Goal: Contribute content: Contribute content

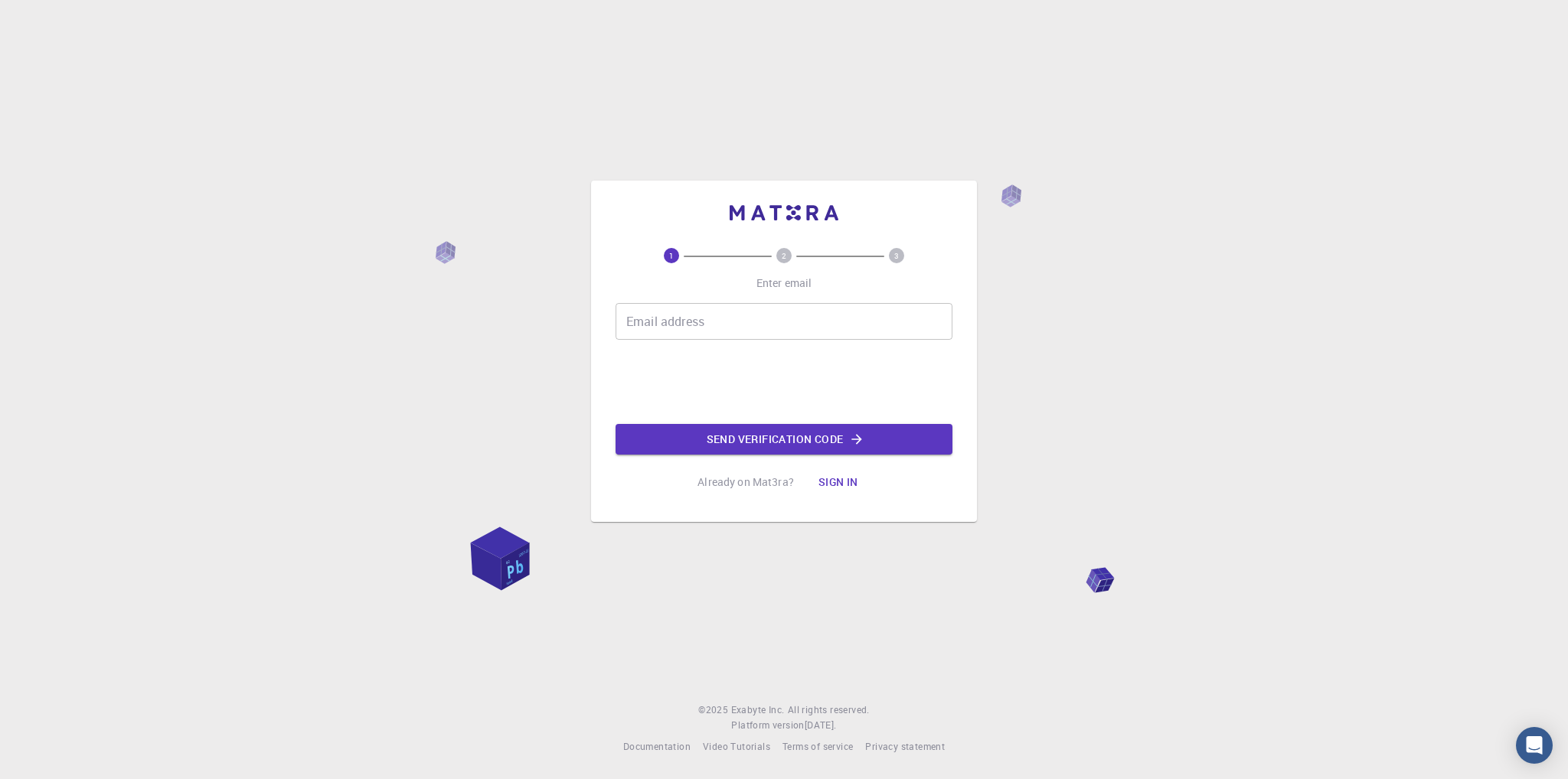
click at [740, 486] on p "Already on Mat3ra?" at bounding box center [746, 482] width 97 height 16
click at [842, 479] on button "Sign in" at bounding box center [838, 482] width 64 height 31
click at [670, 325] on input "Email address" at bounding box center [784, 321] width 336 height 36
type input "[DOMAIN_NAME][EMAIL_ADDRESS][DOMAIN_NAME]"
click at [782, 441] on button "Send verification code" at bounding box center [784, 439] width 336 height 31
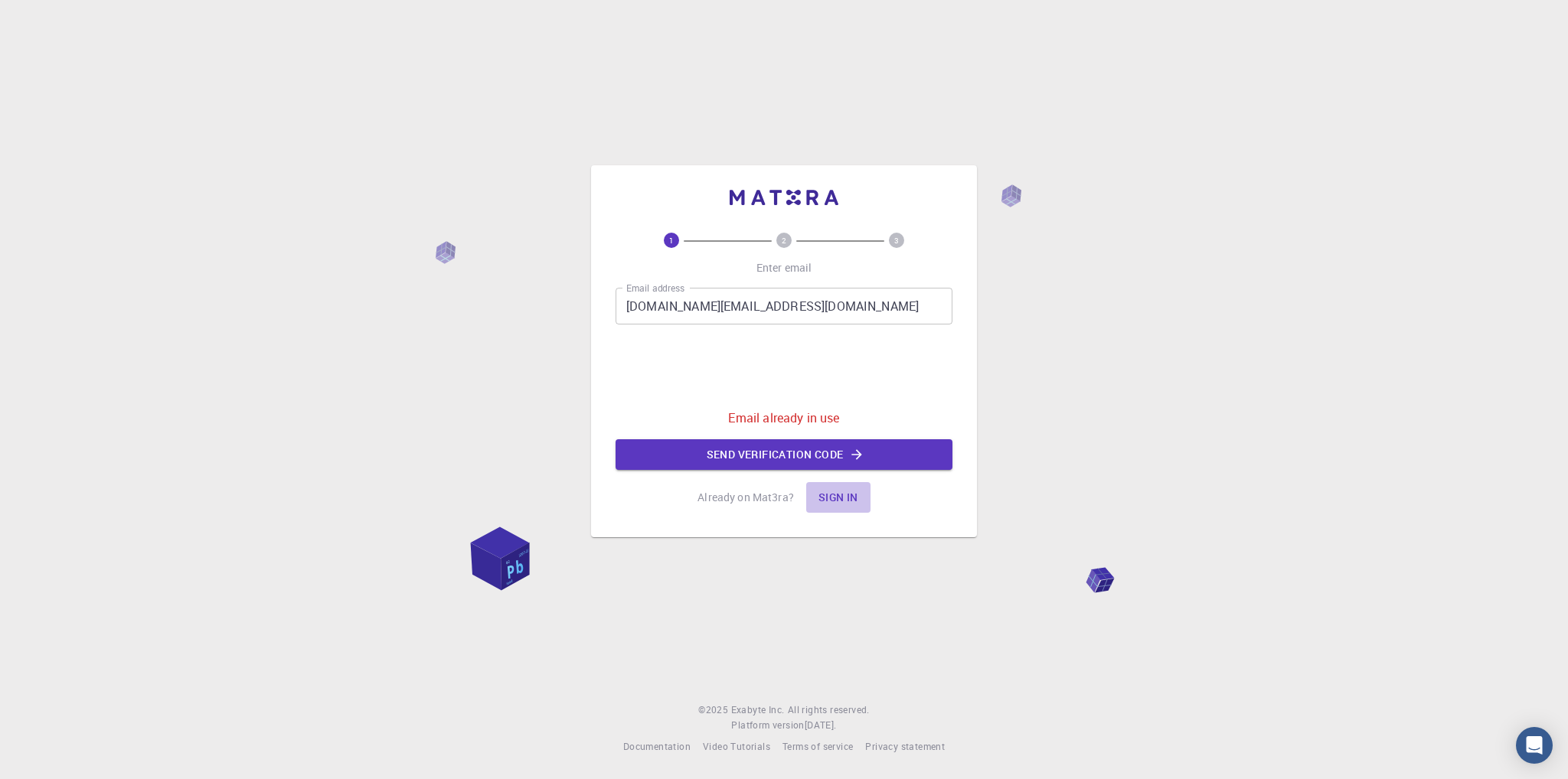
click at [842, 497] on button "Sign in" at bounding box center [838, 496] width 64 height 31
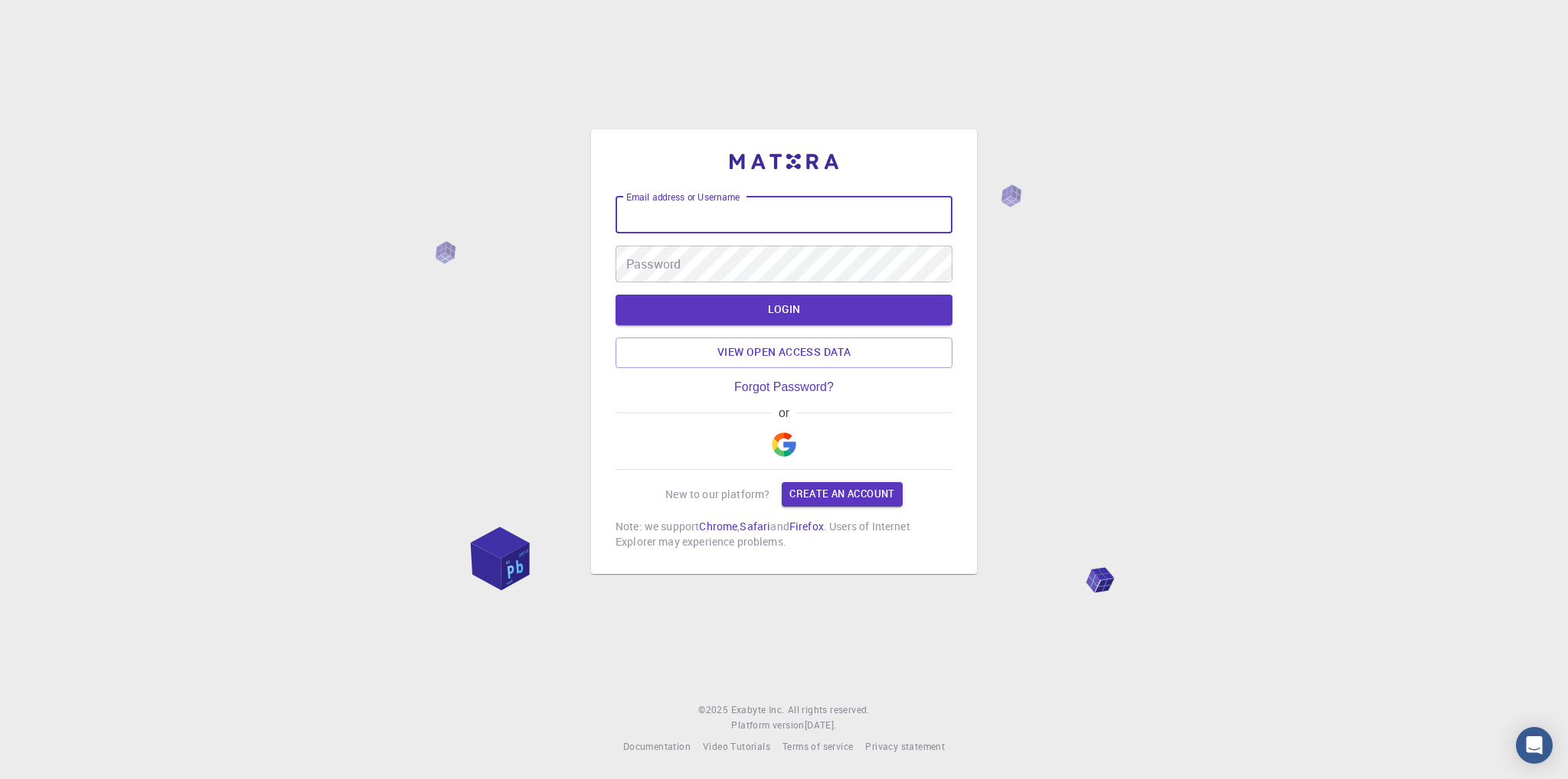
click at [677, 224] on input "Email address or Username" at bounding box center [784, 215] width 336 height 36
type input "[DOMAIN_NAME][EMAIL_ADDRESS][DOMAIN_NAME]"
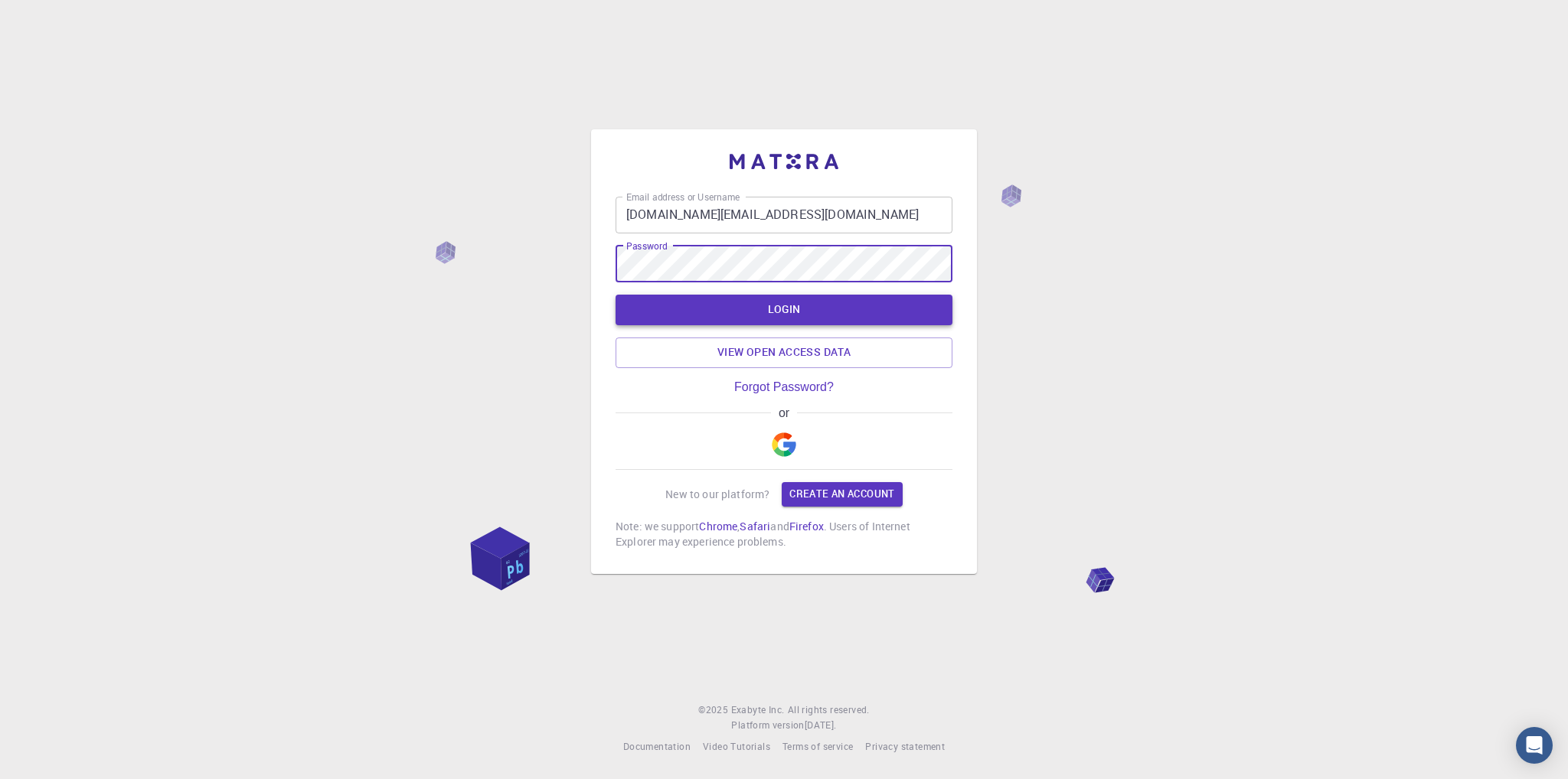
click at [777, 302] on button "LOGIN" at bounding box center [784, 310] width 336 height 31
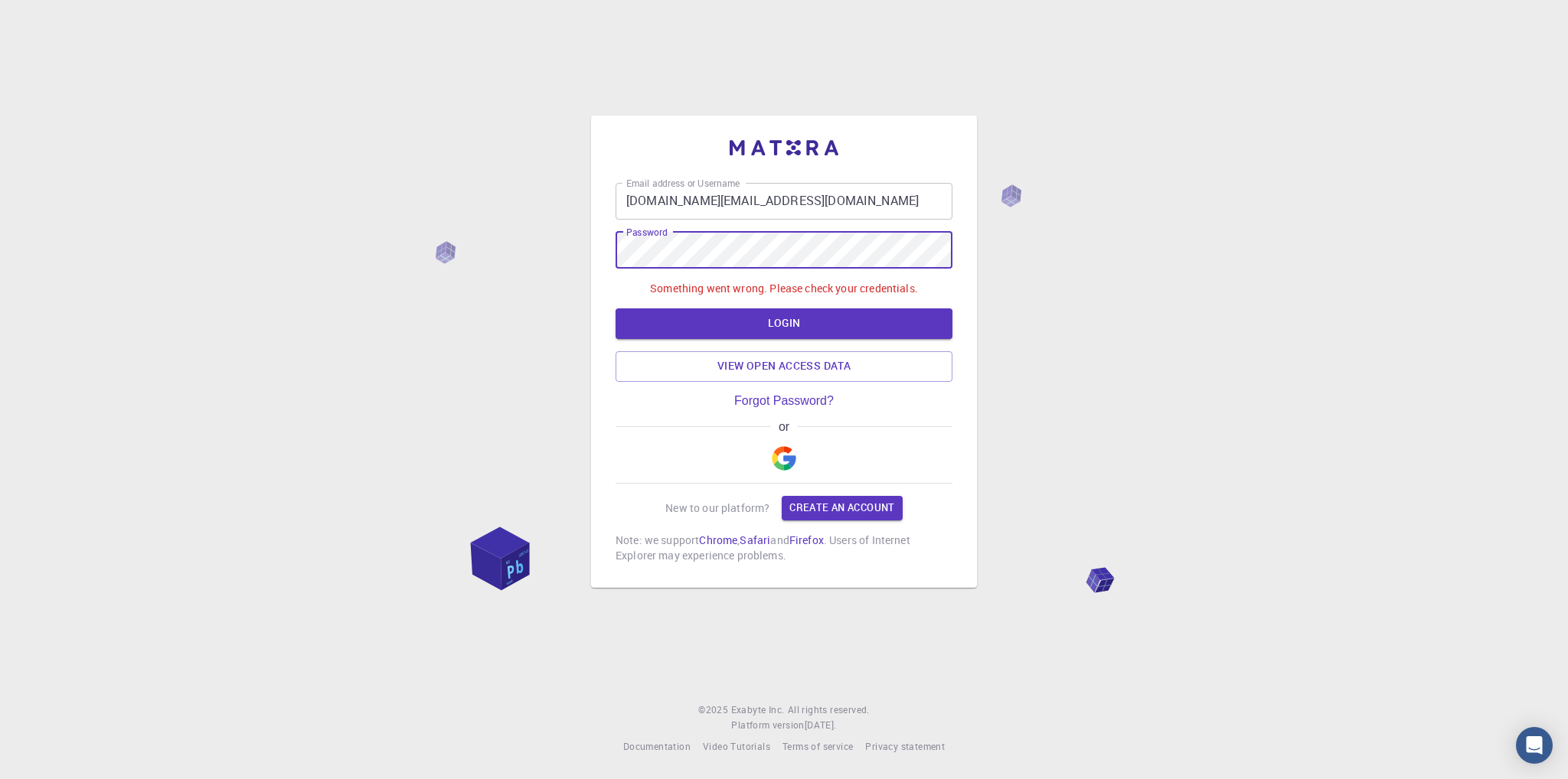
click at [533, 245] on div "Email address or Username [DOMAIN_NAME][EMAIL_ADDRESS][DOMAIN_NAME] Email addre…" at bounding box center [784, 389] width 1568 height 779
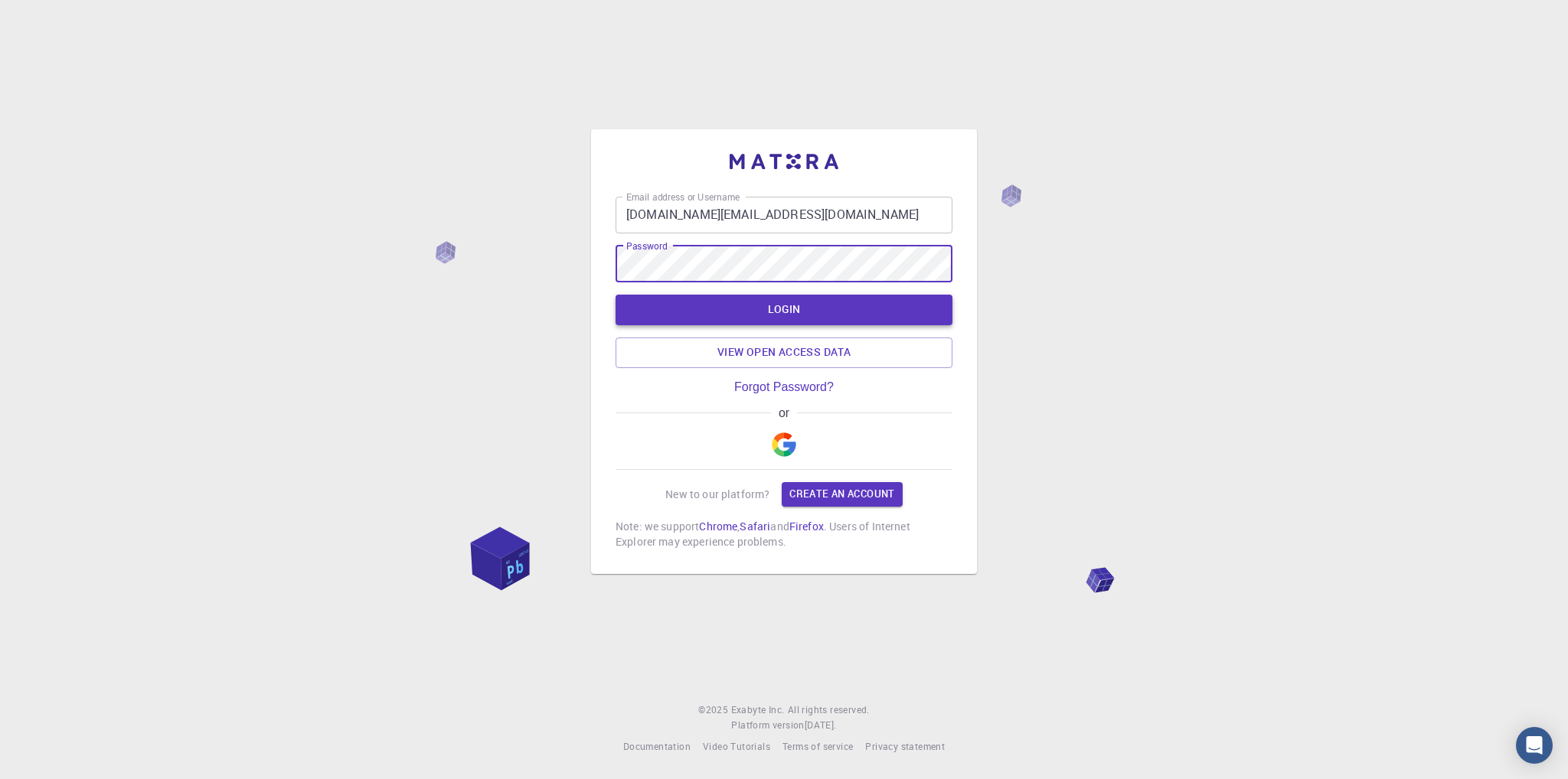
click at [729, 302] on button "LOGIN" at bounding box center [784, 310] width 336 height 31
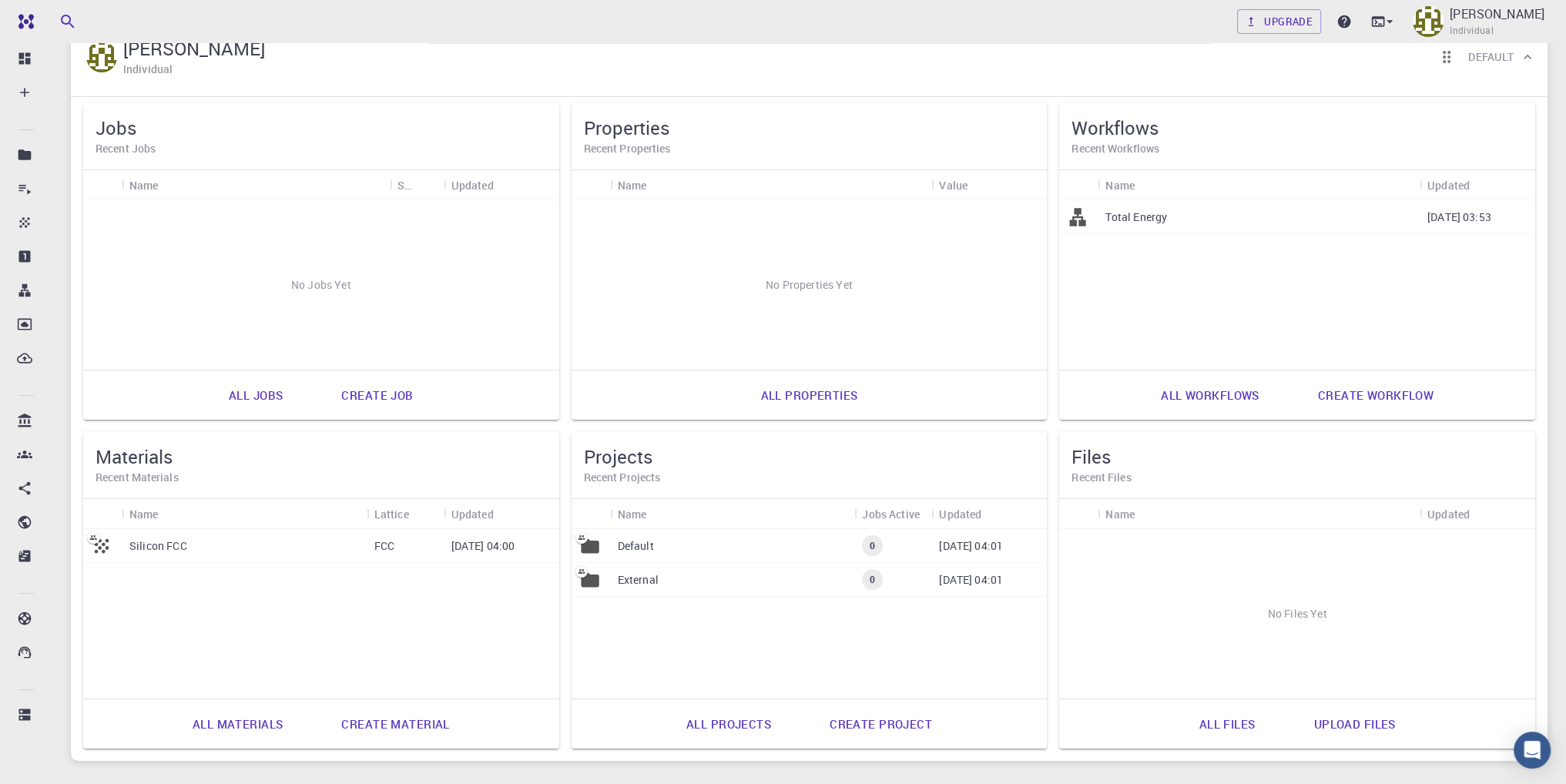
scroll to position [165, 0]
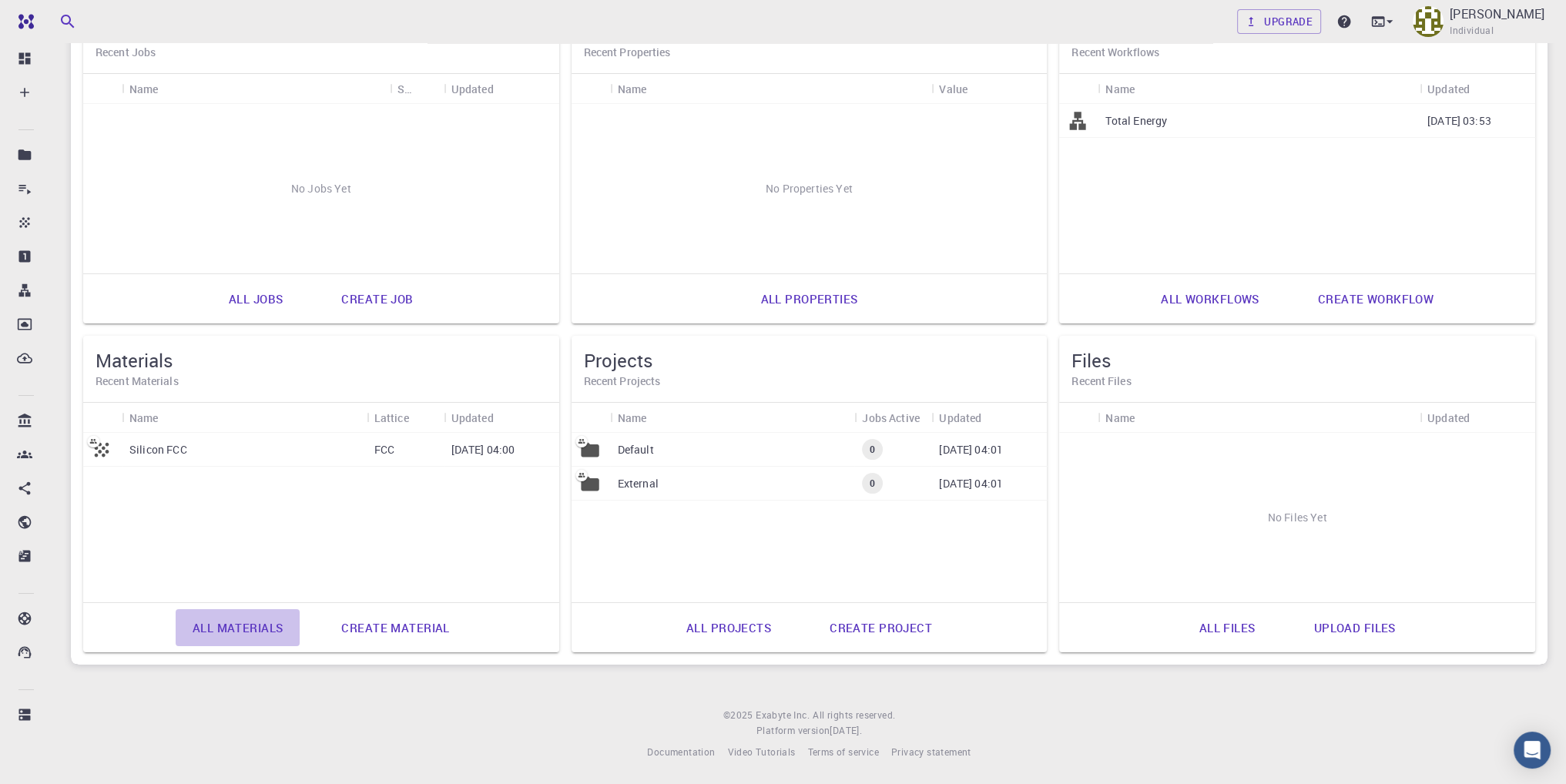
click at [265, 626] on link "All materials" at bounding box center [238, 628] width 125 height 37
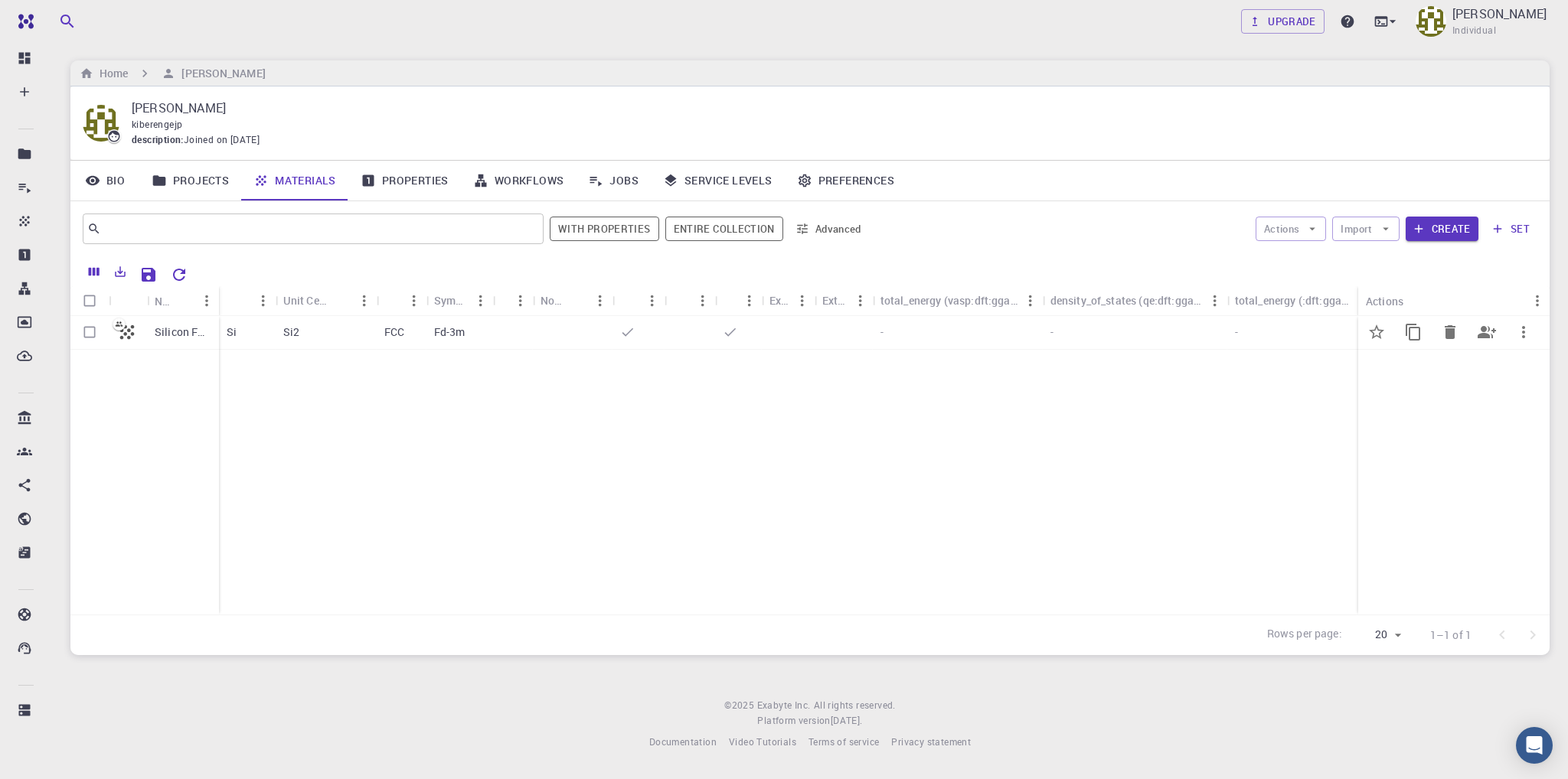
click at [176, 330] on p "Silicon FCC" at bounding box center [183, 332] width 57 height 16
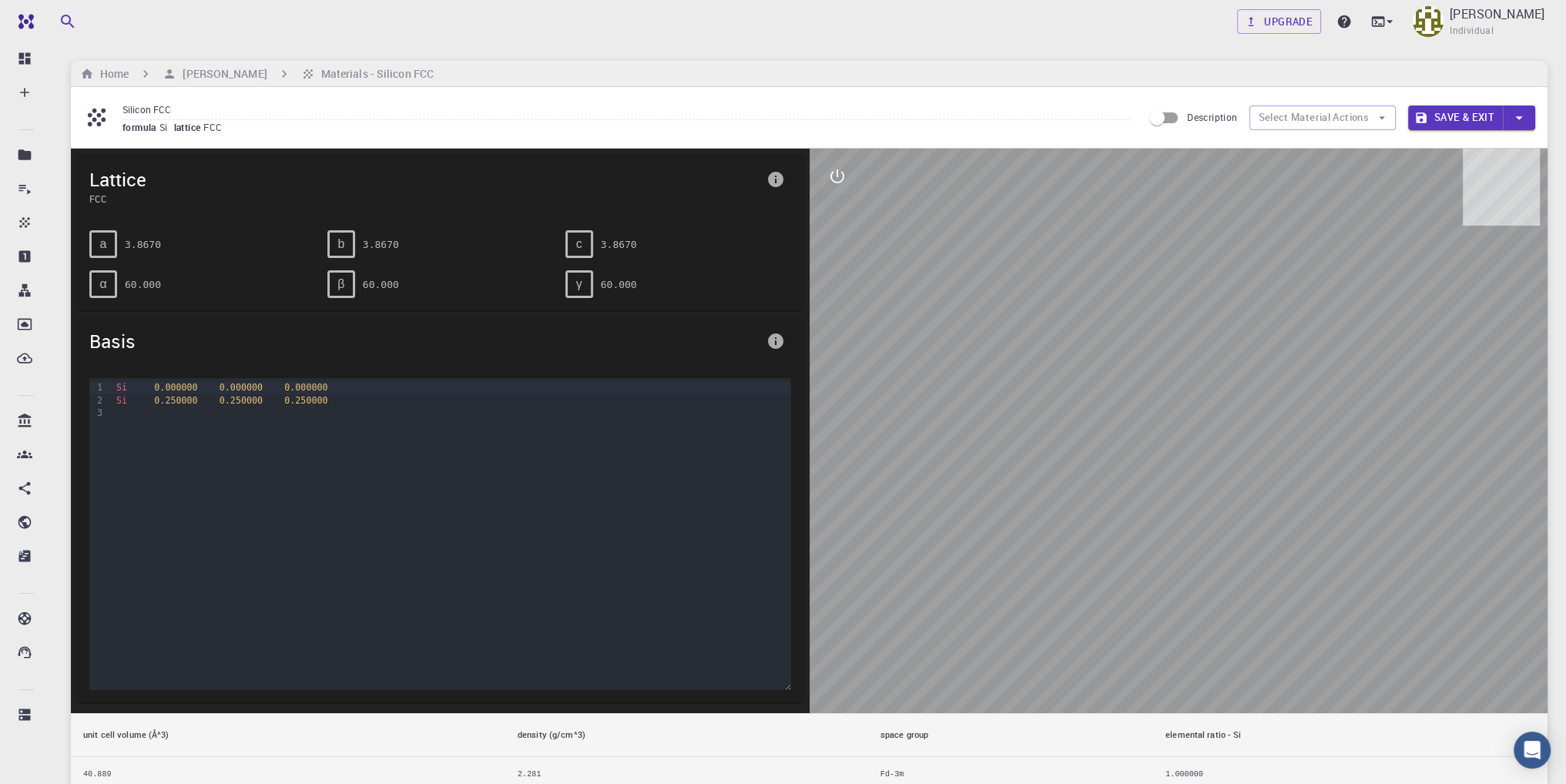
drag, startPoint x: 1081, startPoint y: 411, endPoint x: 830, endPoint y: 412, distance: 251.0
click at [828, 412] on div at bounding box center [1178, 431] width 739 height 565
drag, startPoint x: 1300, startPoint y: 437, endPoint x: 1112, endPoint y: 408, distance: 190.2
click at [1386, 372] on div at bounding box center [1178, 431] width 739 height 565
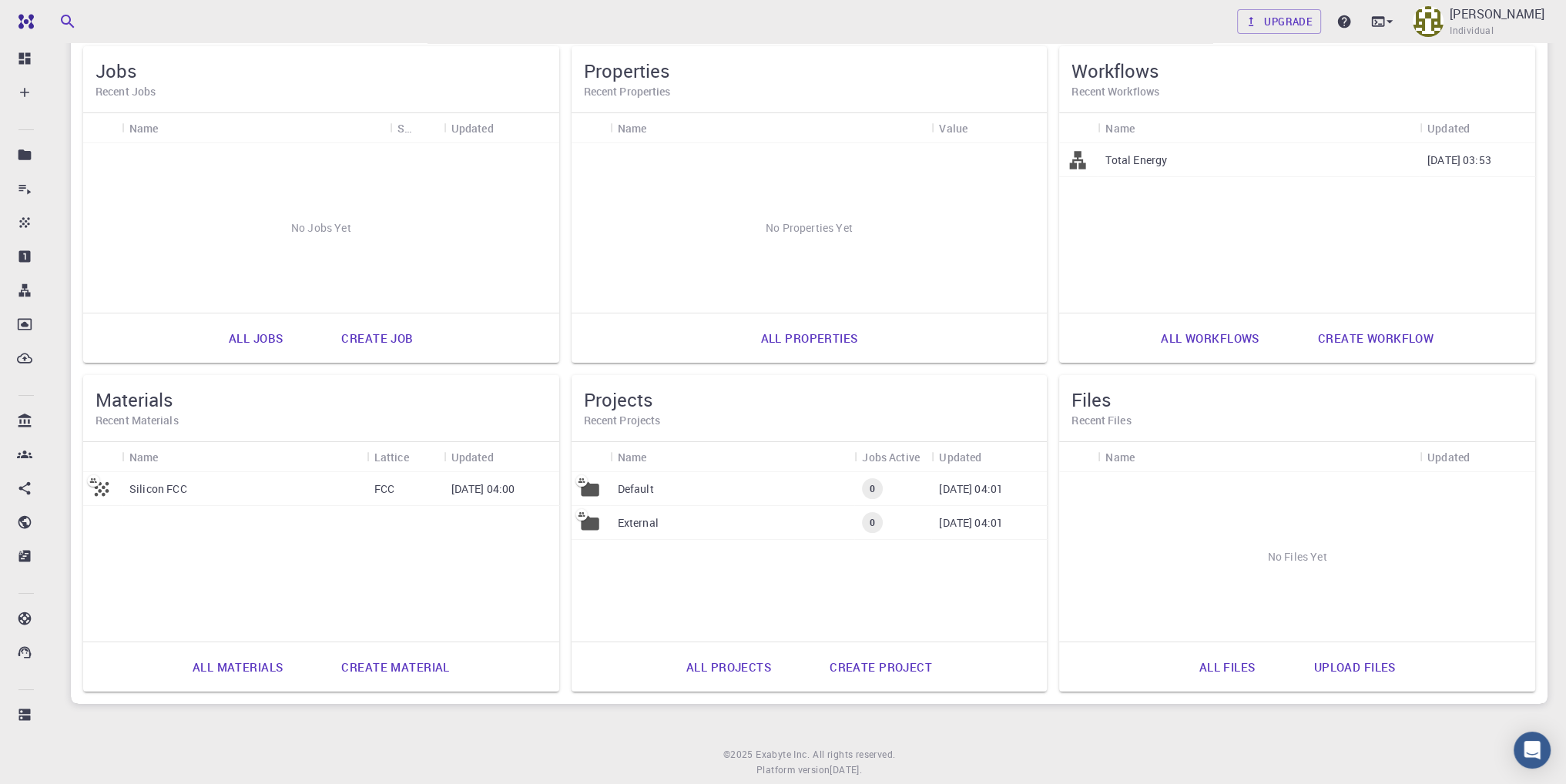
scroll to position [165, 0]
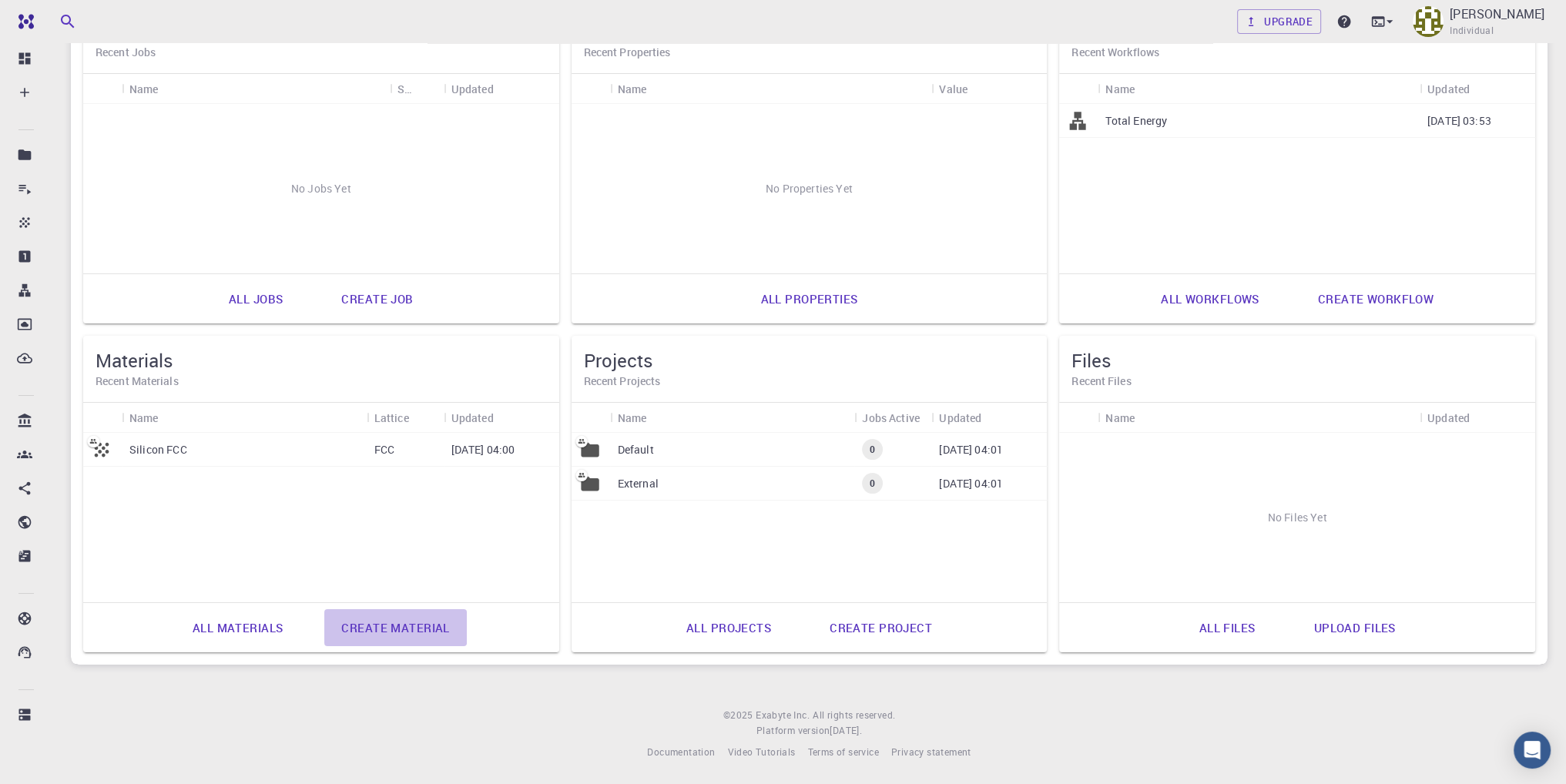
click at [411, 626] on link "Create material" at bounding box center [395, 628] width 141 height 37
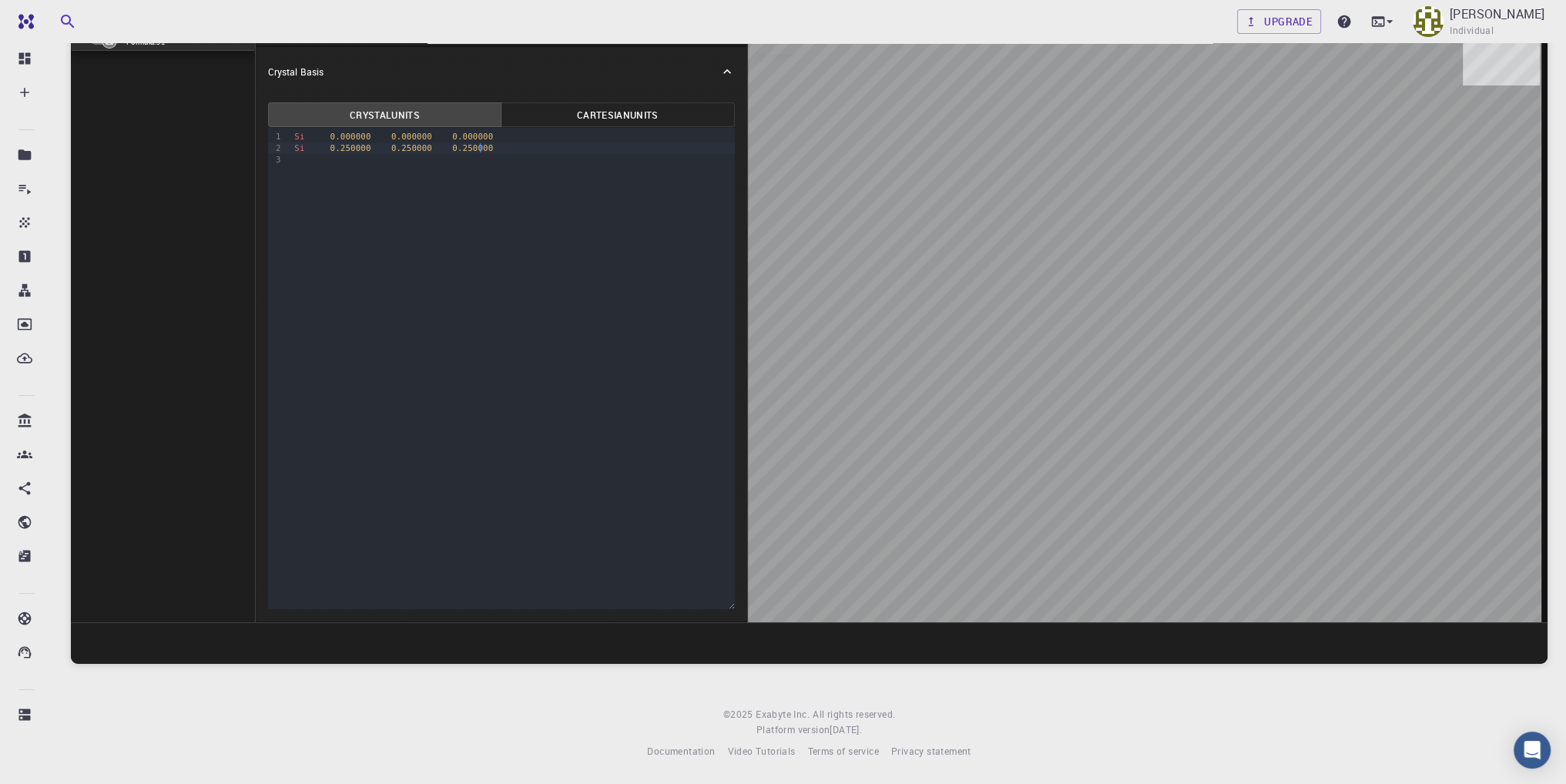
click at [519, 151] on div "Si 0.250000 0.250000 0.250000" at bounding box center [511, 148] width 444 height 12
click at [318, 160] on div at bounding box center [511, 160] width 444 height 12
click at [368, 232] on div "9 1 2 3 4 › Si 0.000000 0.000000 0.000000 Si 0.250000 0.250000 0.250000 > mater…" at bounding box center [501, 368] width 467 height 481
click at [627, 114] on button "Cartesian Units" at bounding box center [617, 115] width 234 height 25
